Goal: Check status: Check status

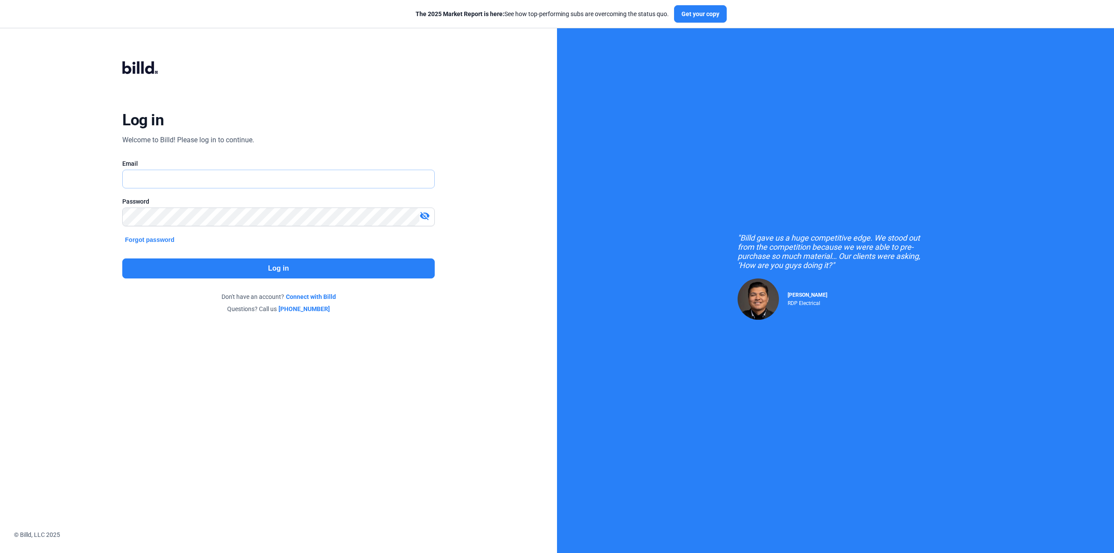
click at [173, 177] on input "text" at bounding box center [274, 179] width 302 height 18
type input "[PERSON_NAME][EMAIL_ADDRESS][DOMAIN_NAME]"
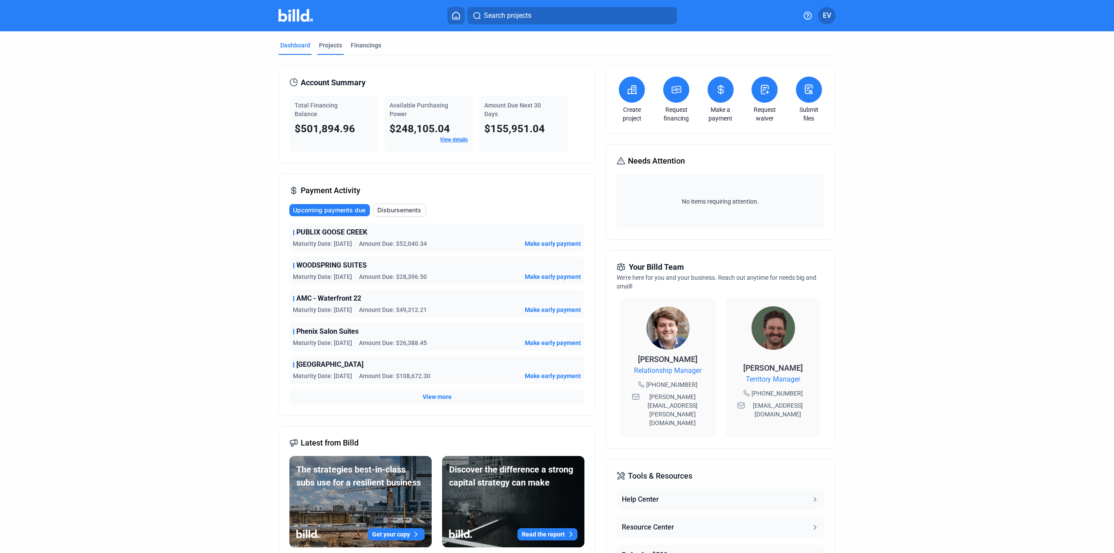
click at [327, 46] on div "Projects" at bounding box center [330, 45] width 23 height 9
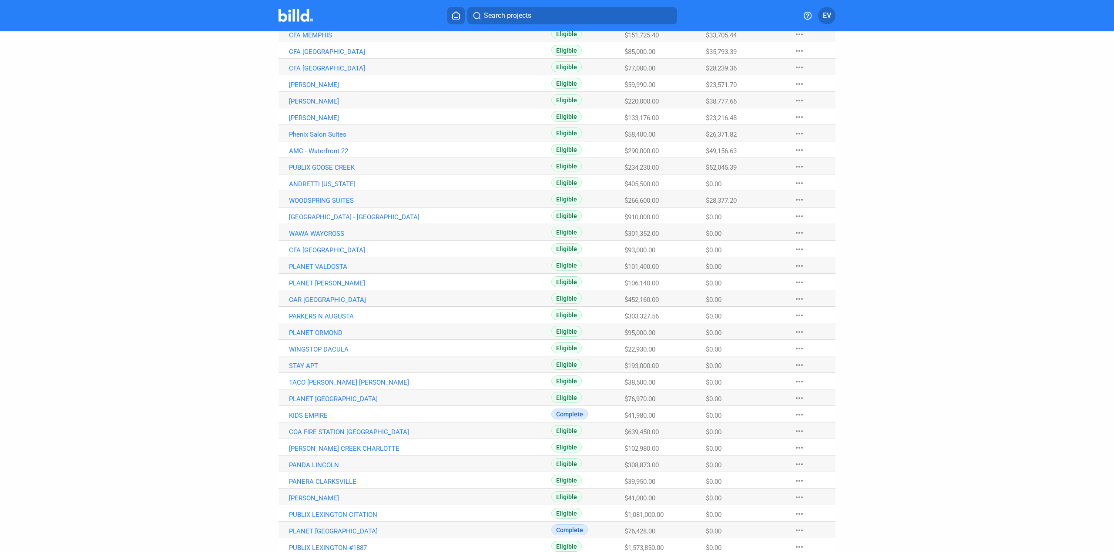
scroll to position [167, 0]
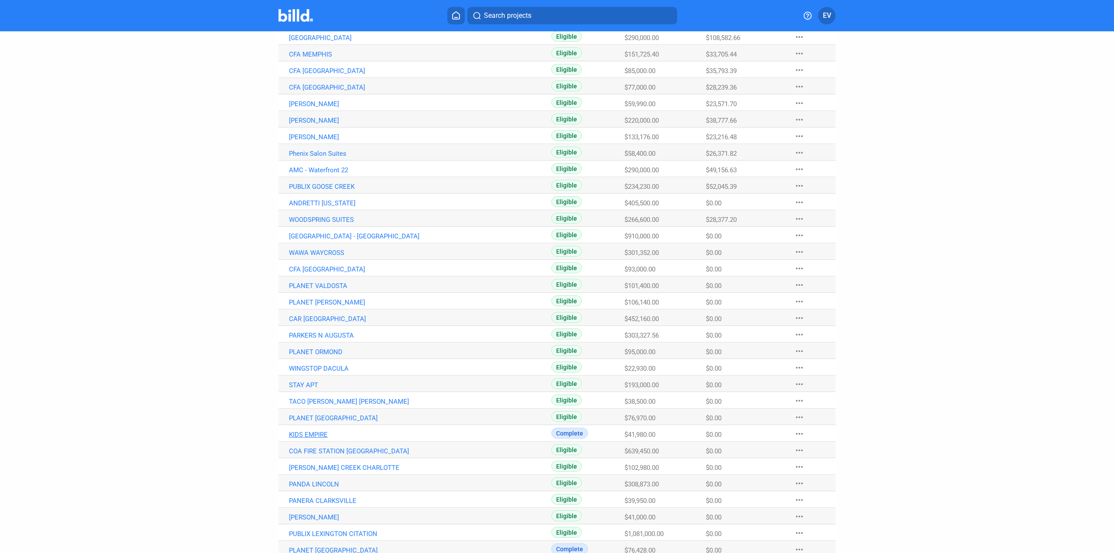
click at [305, 434] on link "KIDS EMPIRE" at bounding box center [420, 435] width 262 height 8
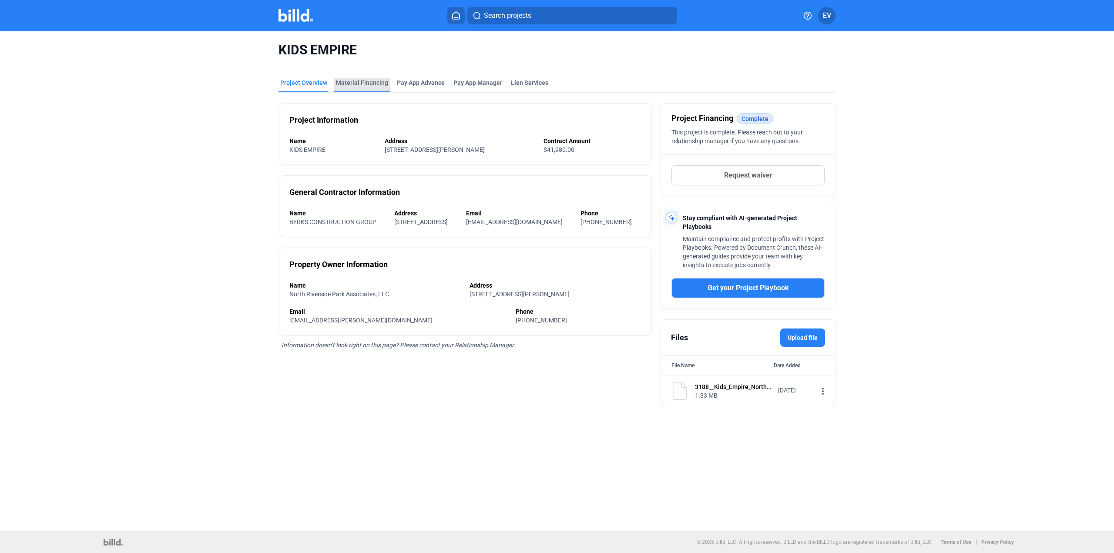
click at [362, 84] on div "Material Financing" at bounding box center [362, 82] width 52 height 9
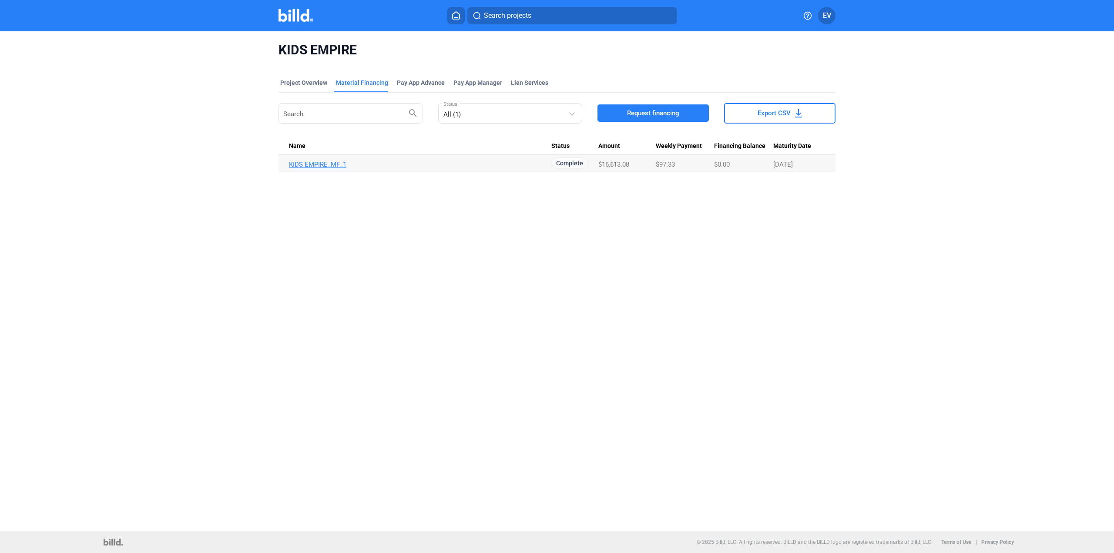
click at [319, 163] on link "KIDS EMPIRE_MF_1" at bounding box center [420, 165] width 262 height 8
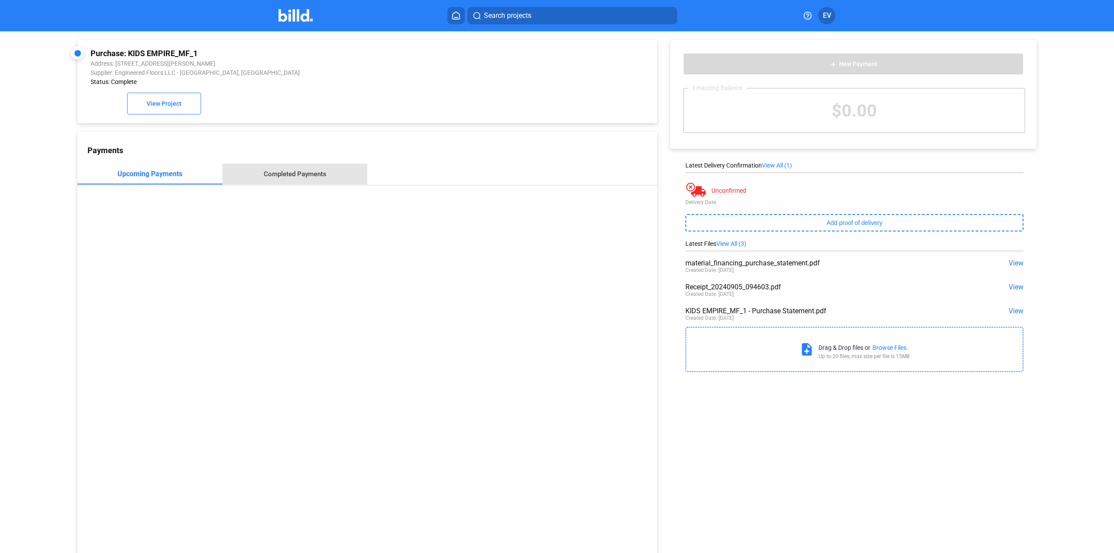
click at [298, 179] on div "Completed Payments" at bounding box center [294, 174] width 145 height 21
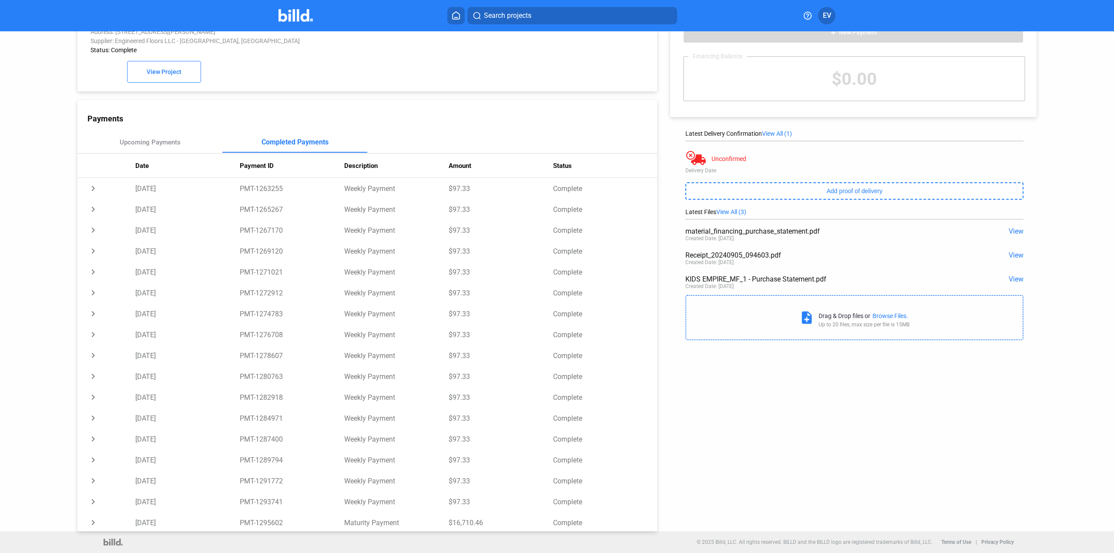
click at [288, 143] on div "Completed Payments" at bounding box center [295, 142] width 67 height 8
click at [140, 141] on div "Upcoming Payments" at bounding box center [150, 142] width 61 height 8
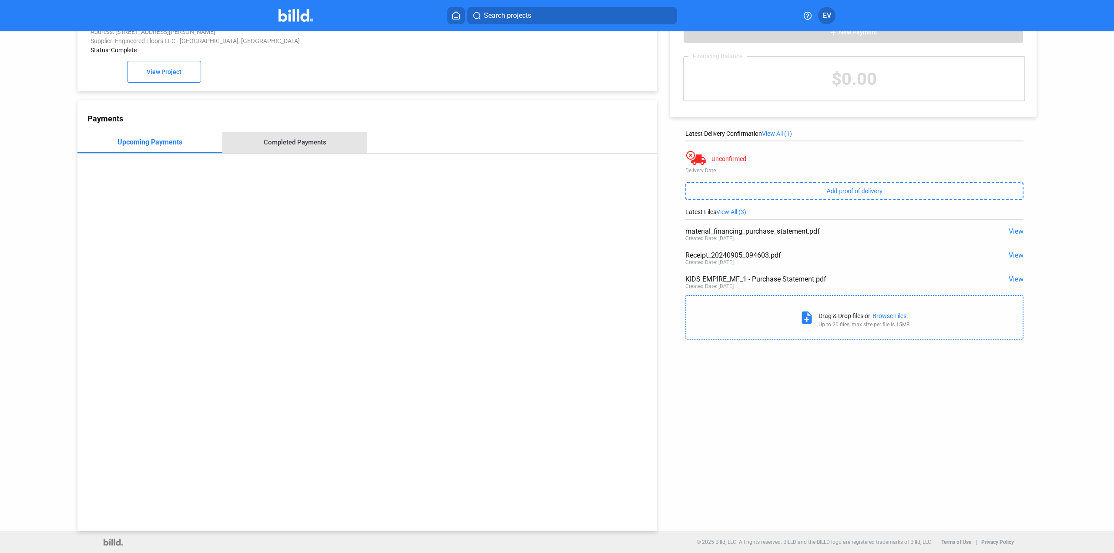
click at [306, 144] on div "Completed Payments" at bounding box center [295, 142] width 63 height 8
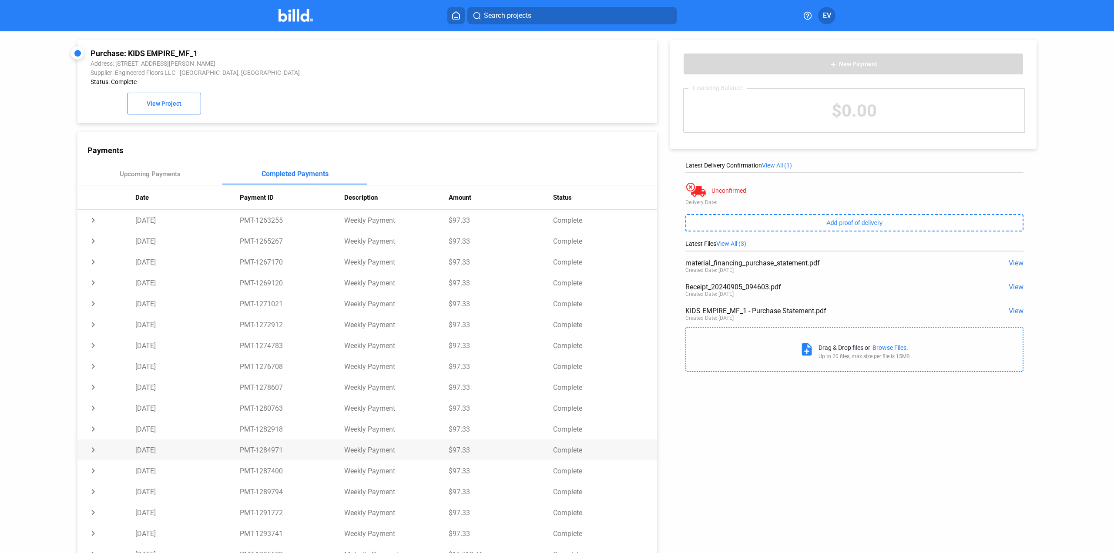
click at [493, 446] on td "$97.33" at bounding box center [501, 449] width 104 height 21
click at [498, 16] on span "Search projects" at bounding box center [507, 15] width 47 height 10
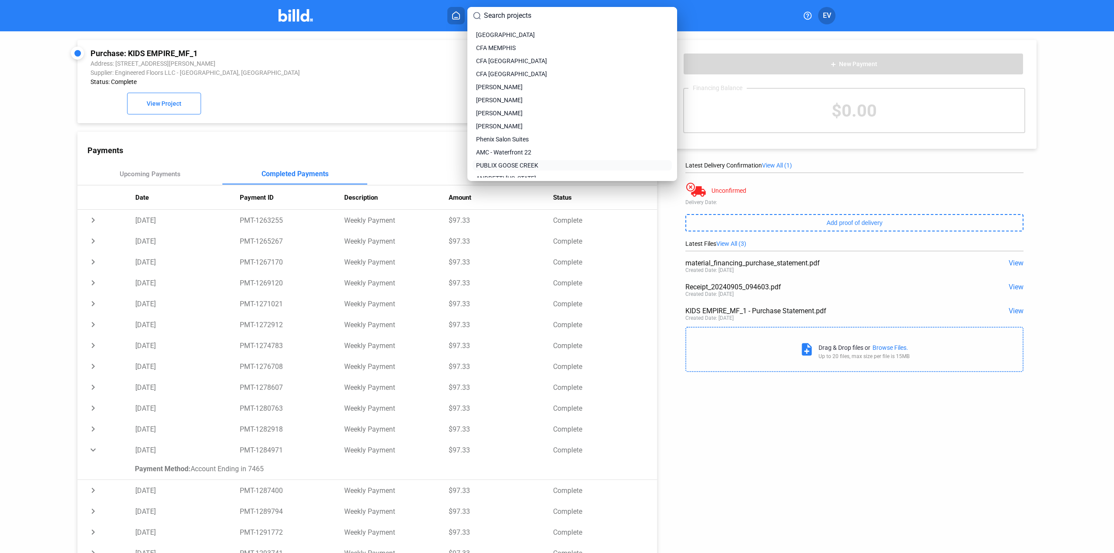
scroll to position [87, 0]
click at [516, 152] on span "WOODSPRING SUITES" at bounding box center [506, 151] width 60 height 9
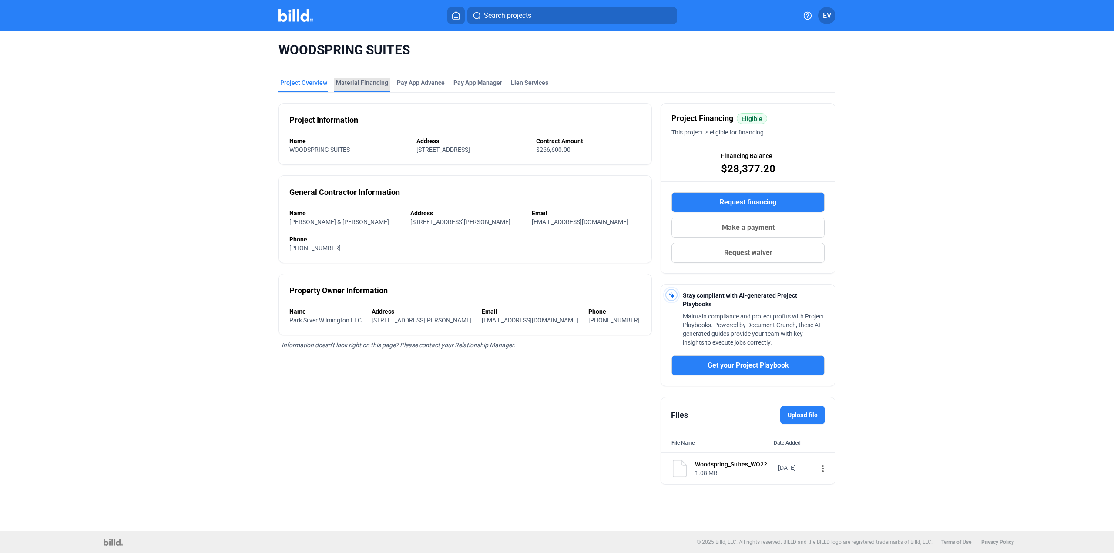
click at [367, 82] on div "Material Financing" at bounding box center [362, 82] width 52 height 9
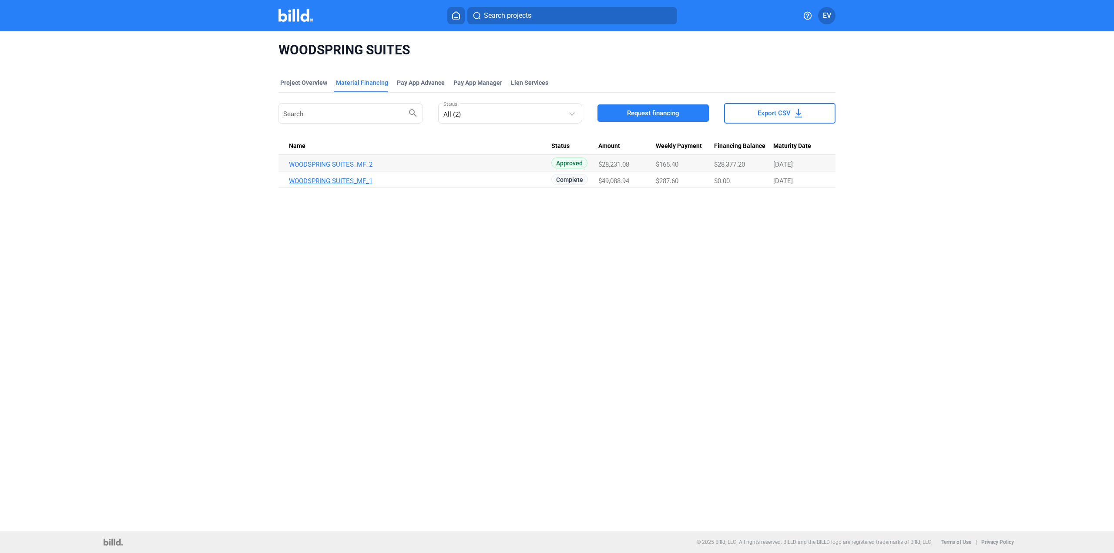
click at [342, 182] on link "WOODSPRING SUITES_MF_1" at bounding box center [420, 181] width 262 height 8
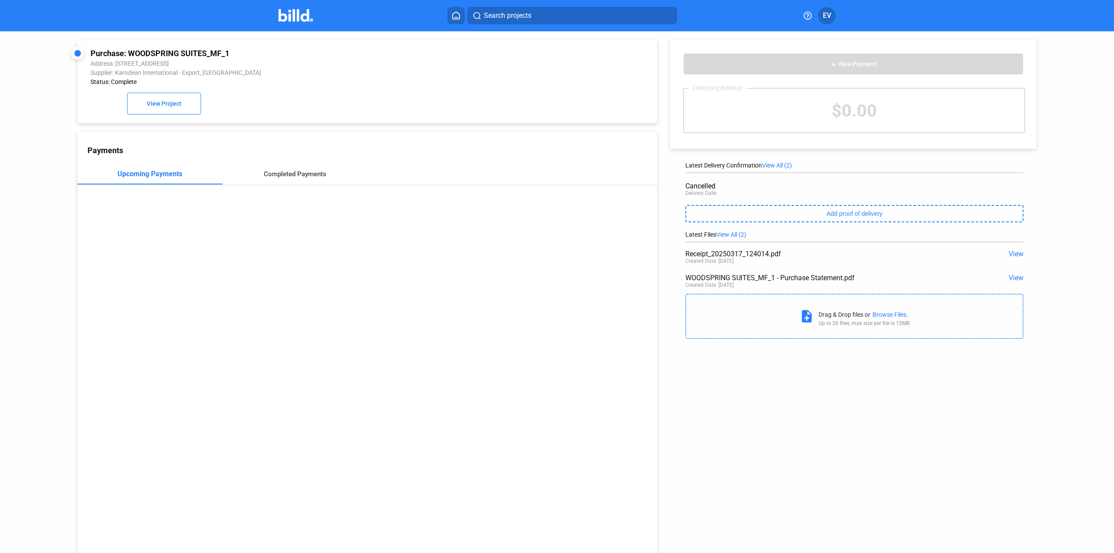
click at [298, 178] on div "Completed Payments" at bounding box center [295, 174] width 63 height 8
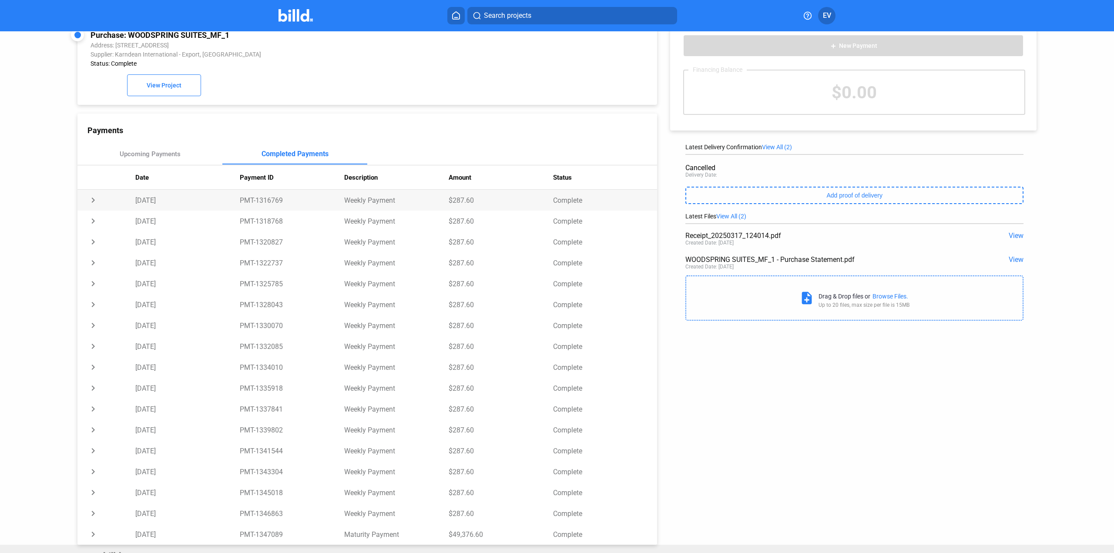
scroll to position [33, 0]
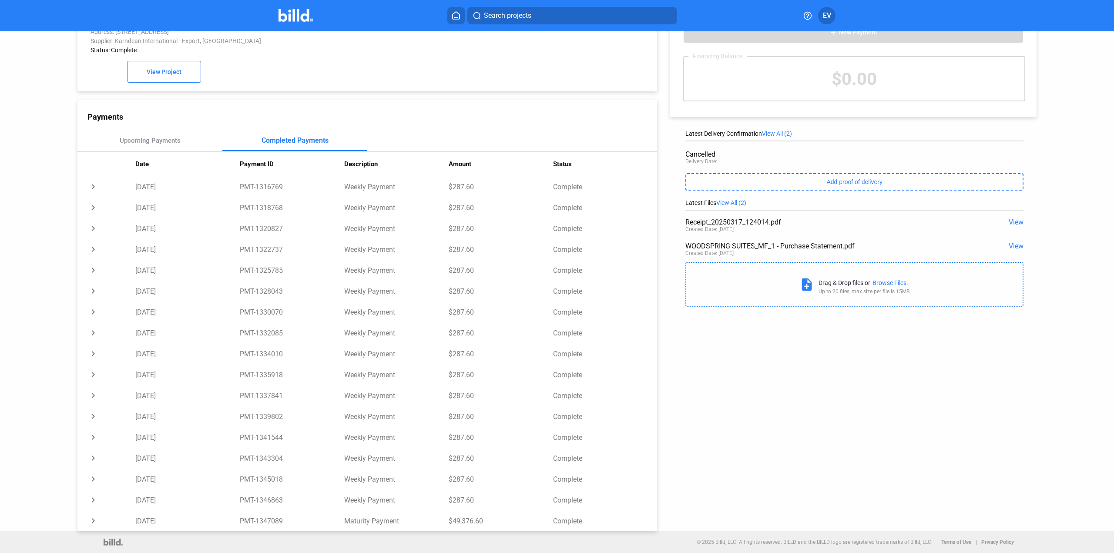
click at [781, 470] on div "Purchase: WOODSPRING SUITES_MF_1 Address: [STREET_ADDRESS] Supplier: Karndean I…" at bounding box center [557, 266] width 1003 height 532
click at [195, 107] on div "Payments Upcoming Payments Completed Payments Date Payment ID Description Amoun…" at bounding box center [367, 315] width 580 height 431
drag, startPoint x: 87, startPoint y: 117, endPoint x: 588, endPoint y: 522, distance: 644.6
click at [588, 522] on div "Payments Upcoming Payments Completed Payments Date Payment ID Description Amoun…" at bounding box center [367, 315] width 580 height 431
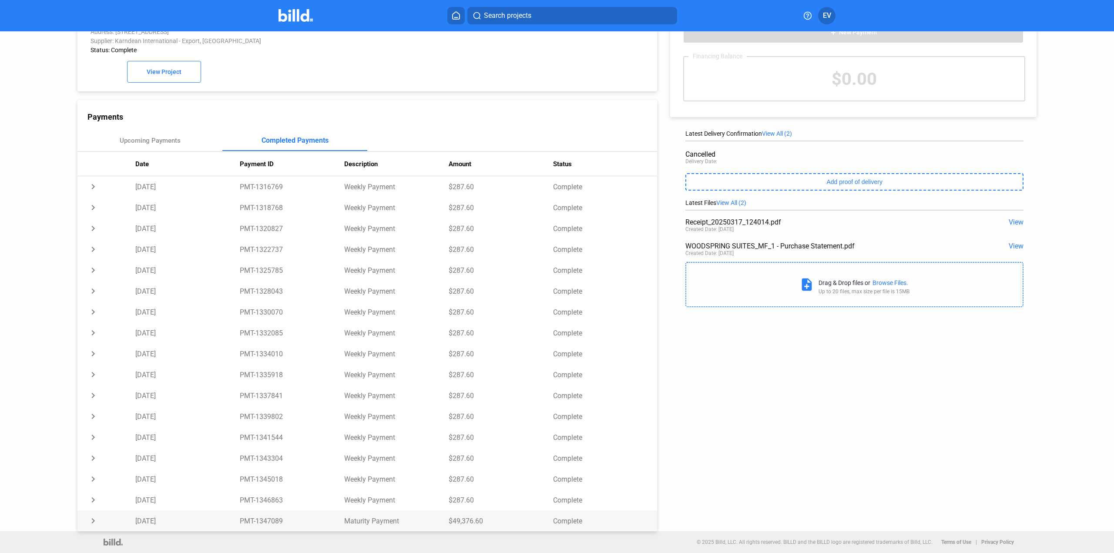
copy div "Payments Upcoming Payments Completed Payments Date Payment ID Description Amoun…"
drag, startPoint x: 862, startPoint y: 439, endPoint x: 848, endPoint y: 448, distance: 17.6
click at [862, 439] on div "Purchase: WOODSPRING SUITES_MF_1 Address: [STREET_ADDRESS] Supplier: Karndean I…" at bounding box center [557, 266] width 1003 height 532
click at [454, 186] on td "$287.60" at bounding box center [501, 186] width 104 height 21
